Goal: Information Seeking & Learning: Learn about a topic

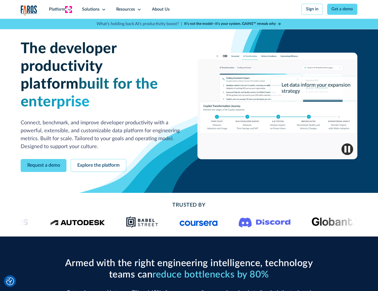
click at [69, 9] on icon at bounding box center [69, 9] width 4 height 4
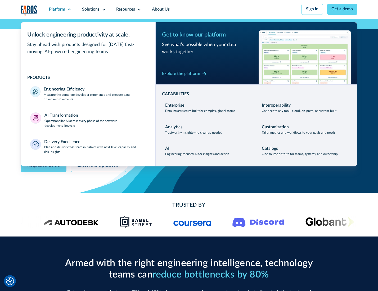
click at [94, 98] on p "Measure the complete developer experience and execute data-driven improvements" at bounding box center [95, 98] width 102 height 10
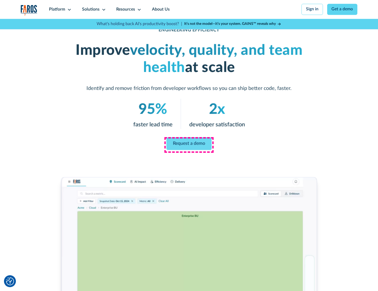
click at [189, 144] on link "Request a demo" at bounding box center [189, 143] width 45 height 13
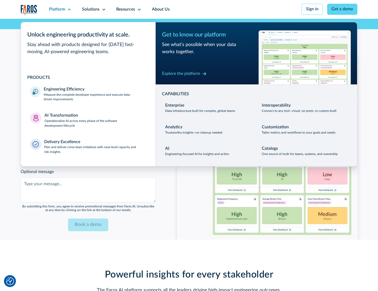
scroll to position [1153, 0]
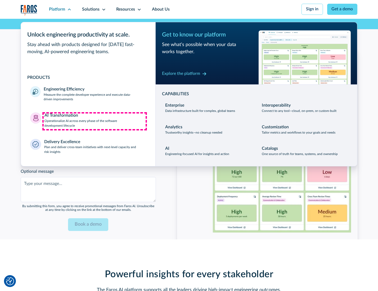
click at [95, 121] on p "Operationalize AI across every phase of the software development lifecycle" at bounding box center [96, 124] width 102 height 10
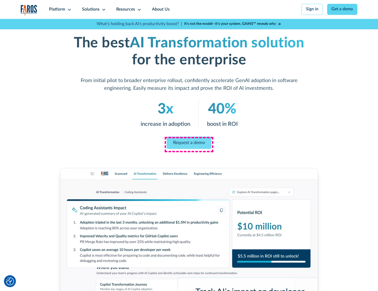
click at [189, 144] on link "Request a demo" at bounding box center [189, 143] width 45 height 12
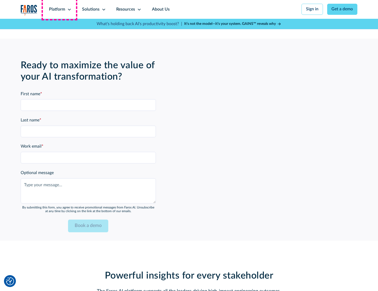
click at [59, 9] on div "Platform" at bounding box center [57, 9] width 16 height 6
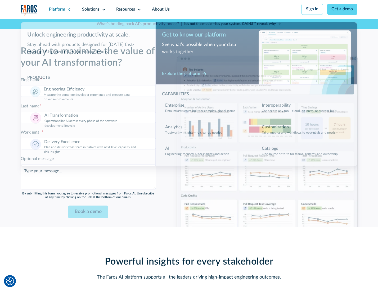
scroll to position [1281, 0]
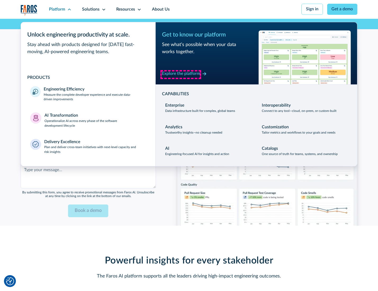
click at [181, 74] on div "Explore the platform" at bounding box center [181, 74] width 38 height 6
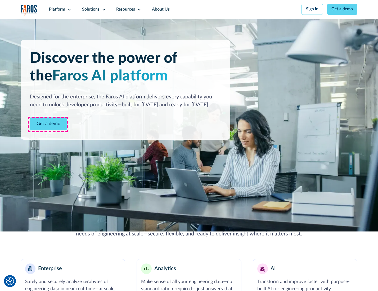
click at [48, 125] on link "Get a demo" at bounding box center [48, 124] width 37 height 13
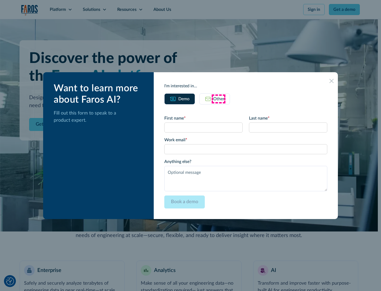
click at [219, 99] on div "Other" at bounding box center [219, 99] width 11 height 6
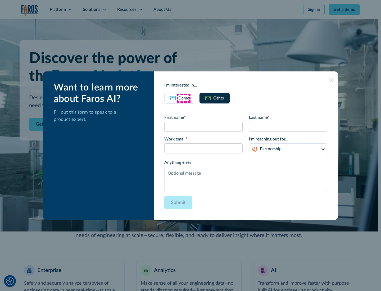
click at [184, 98] on div "Demo" at bounding box center [184, 98] width 11 height 6
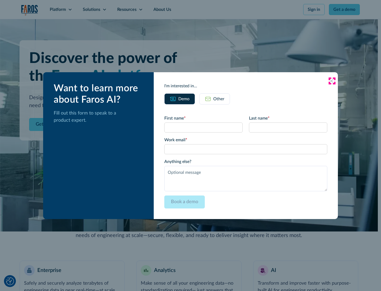
click at [332, 81] on icon at bounding box center [332, 81] width 4 height 4
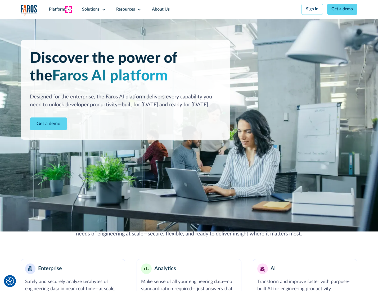
click at [69, 9] on icon at bounding box center [69, 9] width 4 height 4
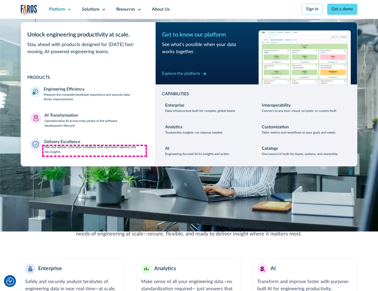
click at [95, 151] on p "Plan and deliver cross-team initiatives with next-level capacity and risk insig…" at bounding box center [95, 150] width 102 height 10
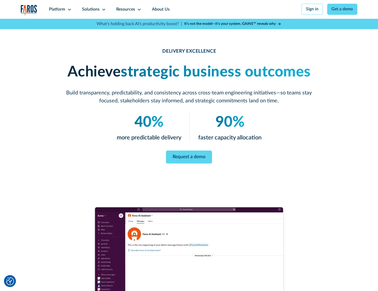
click at [103, 9] on icon at bounding box center [104, 9] width 4 height 4
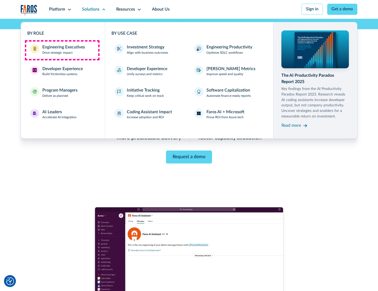
click at [62, 50] on div "Engineering Executives" at bounding box center [63, 47] width 43 height 6
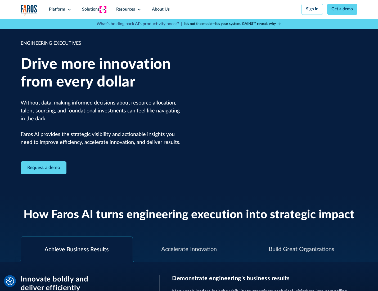
click at [103, 9] on icon at bounding box center [104, 9] width 4 height 4
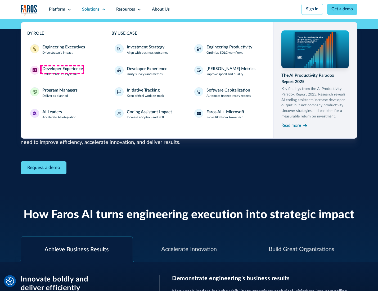
click at [62, 69] on div "Developer Experience" at bounding box center [62, 69] width 41 height 6
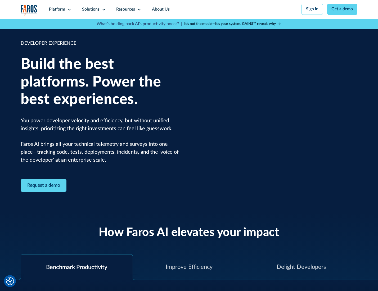
click at [93, 9] on div "Solutions" at bounding box center [90, 9] width 17 height 6
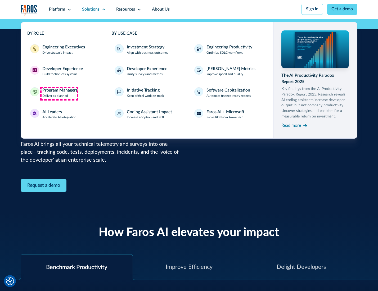
click at [59, 94] on div "Program Managers" at bounding box center [59, 90] width 35 height 6
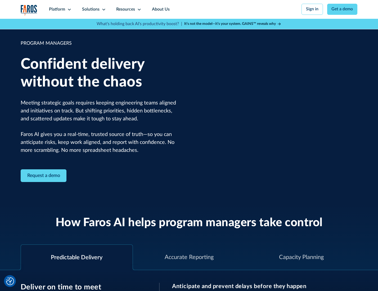
click at [103, 10] on icon at bounding box center [104, 9] width 4 height 4
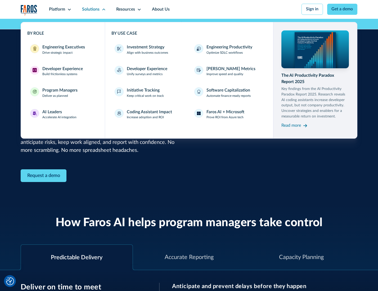
click at [59, 115] on div "AI Leaders" at bounding box center [52, 112] width 20 height 6
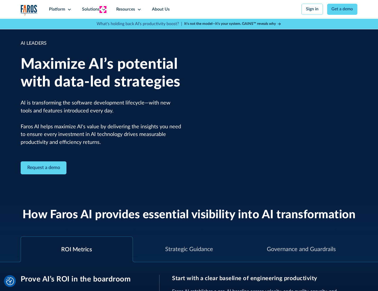
click at [103, 9] on icon at bounding box center [104, 9] width 4 height 4
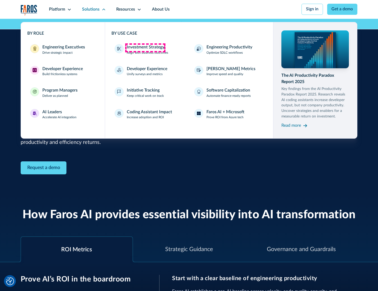
click at [145, 48] on div "Investment Strategy" at bounding box center [146, 47] width 38 height 6
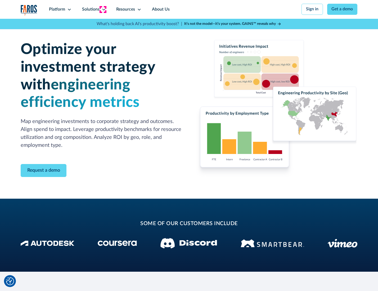
click at [103, 9] on icon at bounding box center [104, 9] width 4 height 4
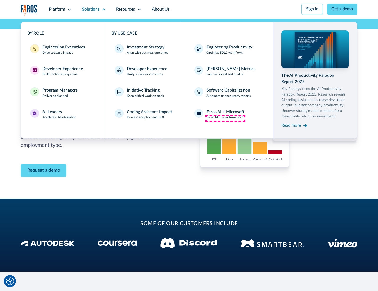
click at [225, 118] on p "Prove ROI from Azure tech" at bounding box center [225, 117] width 37 height 5
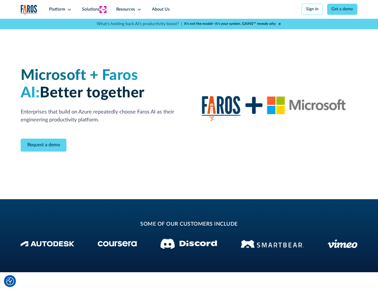
click at [103, 9] on icon at bounding box center [104, 9] width 4 height 4
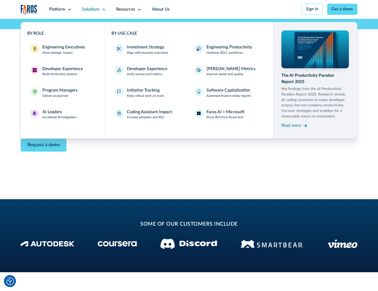
click at [292, 127] on div "Read more" at bounding box center [292, 126] width 20 height 6
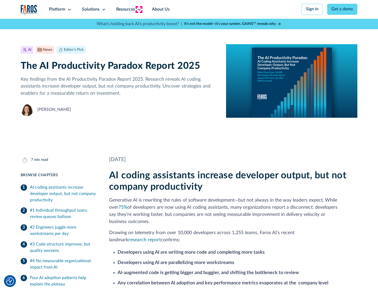
click at [139, 9] on icon at bounding box center [139, 9] width 4 height 4
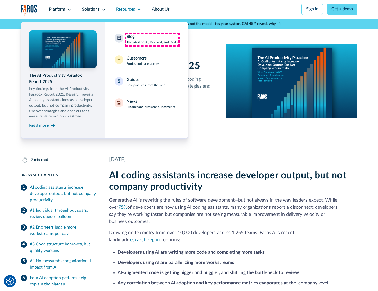
click at [152, 39] on div "Blog The latest on AI, DevProd, and DevEx" at bounding box center [153, 39] width 52 height 11
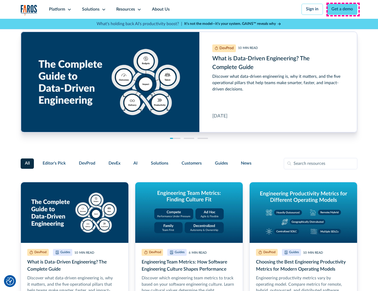
click at [343, 9] on link "Get a demo" at bounding box center [342, 9] width 30 height 11
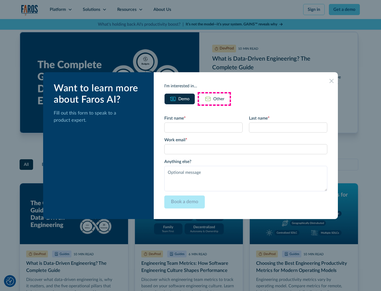
click at [215, 99] on div "Other" at bounding box center [219, 99] width 11 height 6
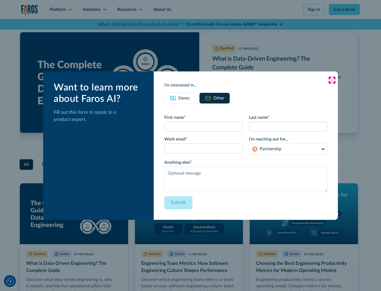
click at [332, 80] on icon at bounding box center [332, 80] width 4 height 4
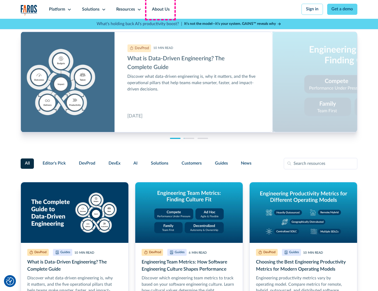
click at [160, 9] on link "About Us" at bounding box center [161, 9] width 28 height 19
